Goal: Transaction & Acquisition: Purchase product/service

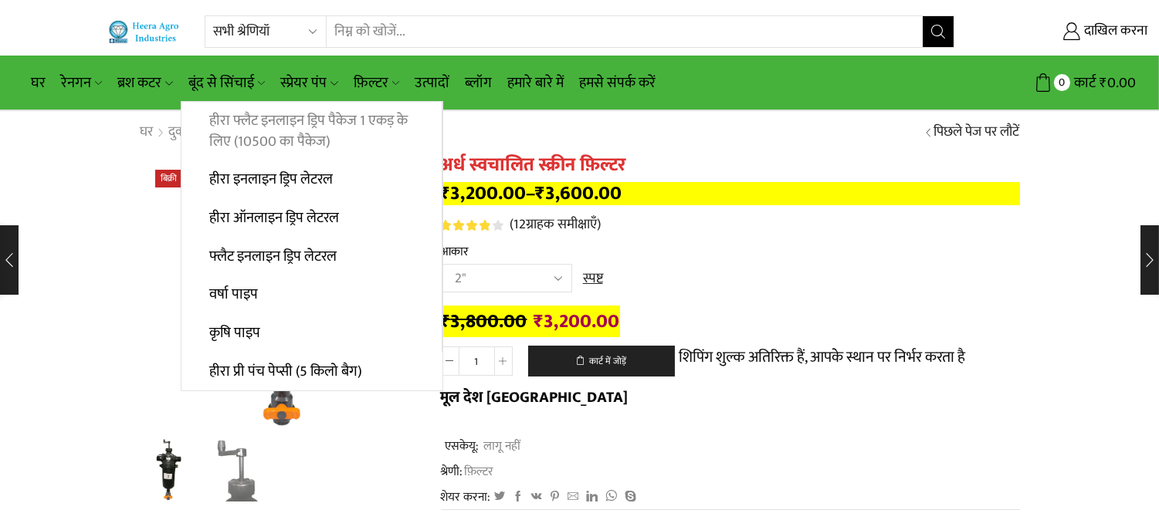
click at [266, 114] on font "हीरा फ्लैट इनलाइन ड्रिप पैकेज 1 एकड़ के लिए (10500 का पैकेज)" at bounding box center [308, 131] width 198 height 45
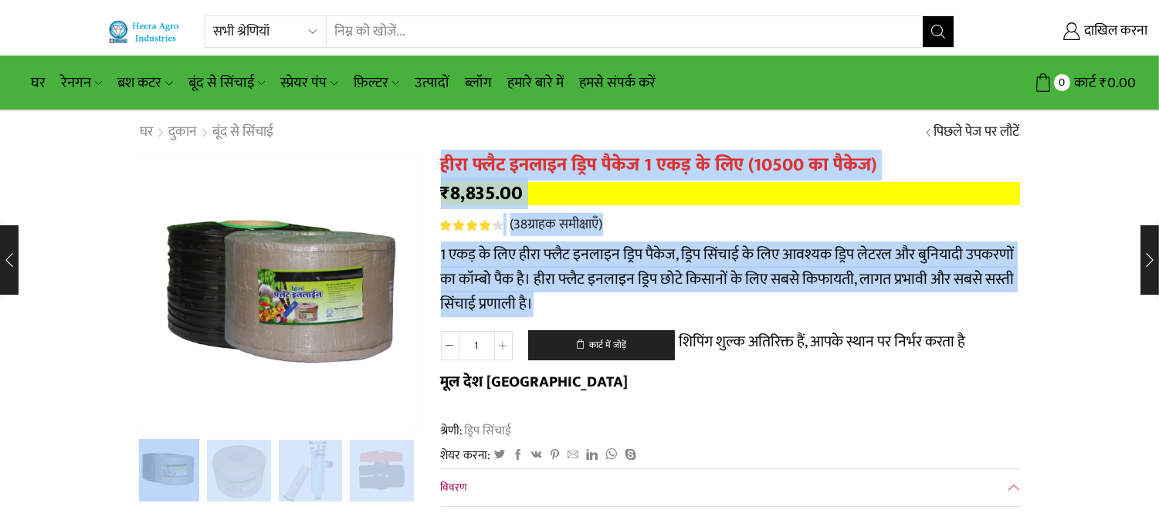
drag, startPoint x: 428, startPoint y: 244, endPoint x: 533, endPoint y: 305, distance: 121.4
copy div "हीरा फ्लैट इनलाइन ड्रिप पैकेज 1 एकड़ के लिए (10500 का पैकेज) ₹ 8,835.00 5 में स…"
